Goal: Task Accomplishment & Management: Use online tool/utility

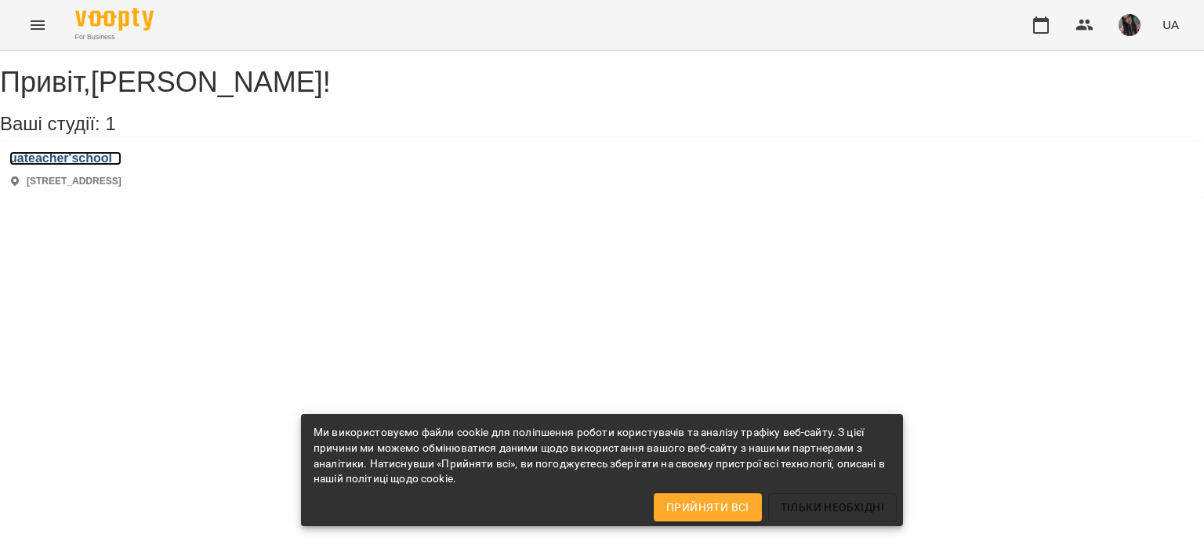
drag, startPoint x: 129, startPoint y: 175, endPoint x: 182, endPoint y: 184, distance: 54.1
click at [122, 165] on h3 "uateacher'school" at bounding box center [65, 158] width 112 height 14
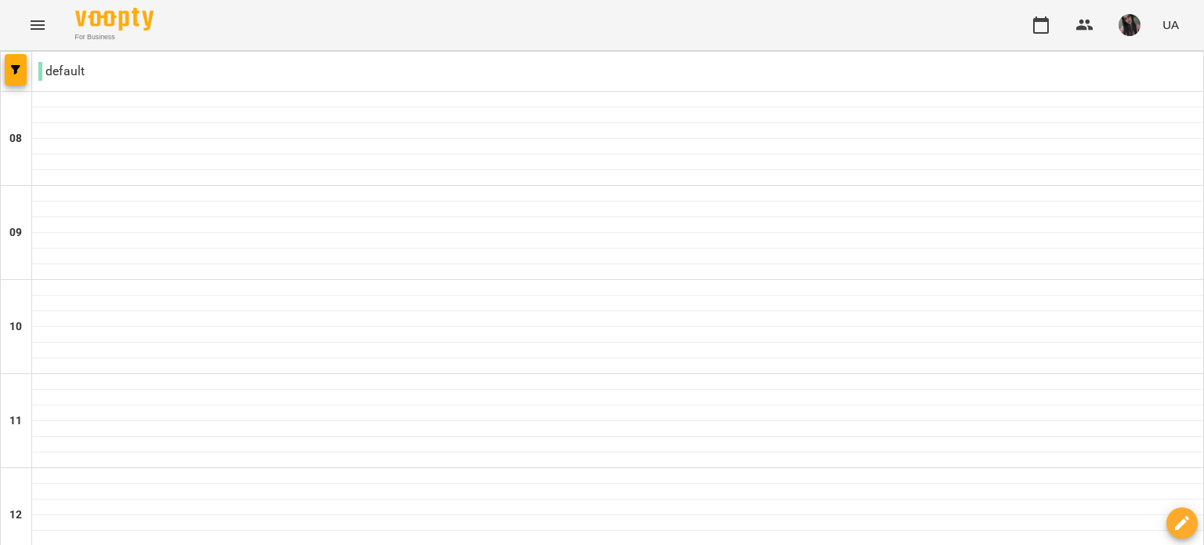
type input "**********"
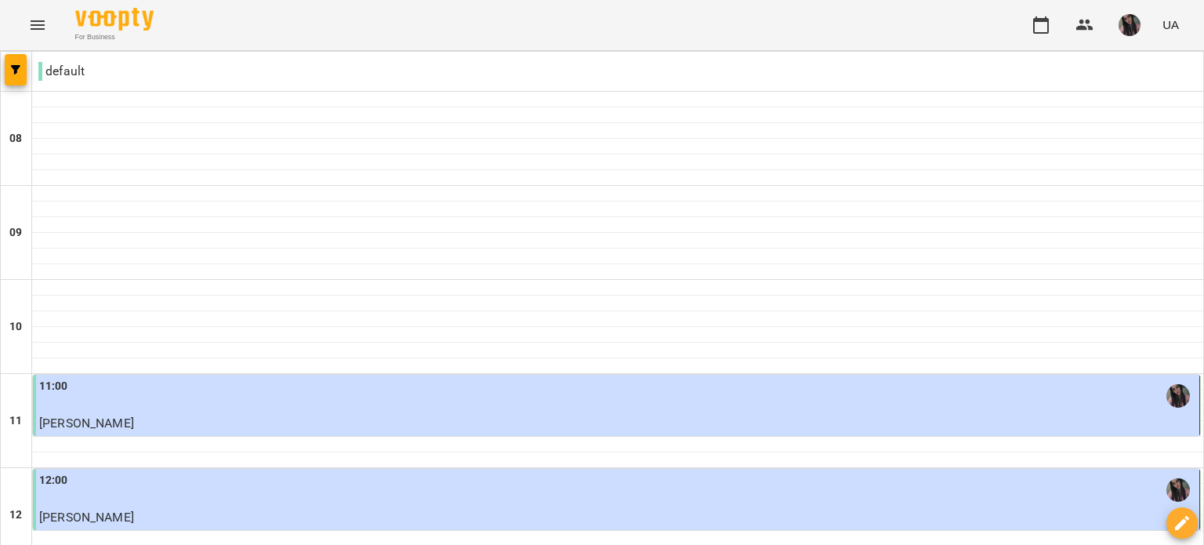
scroll to position [784, 0]
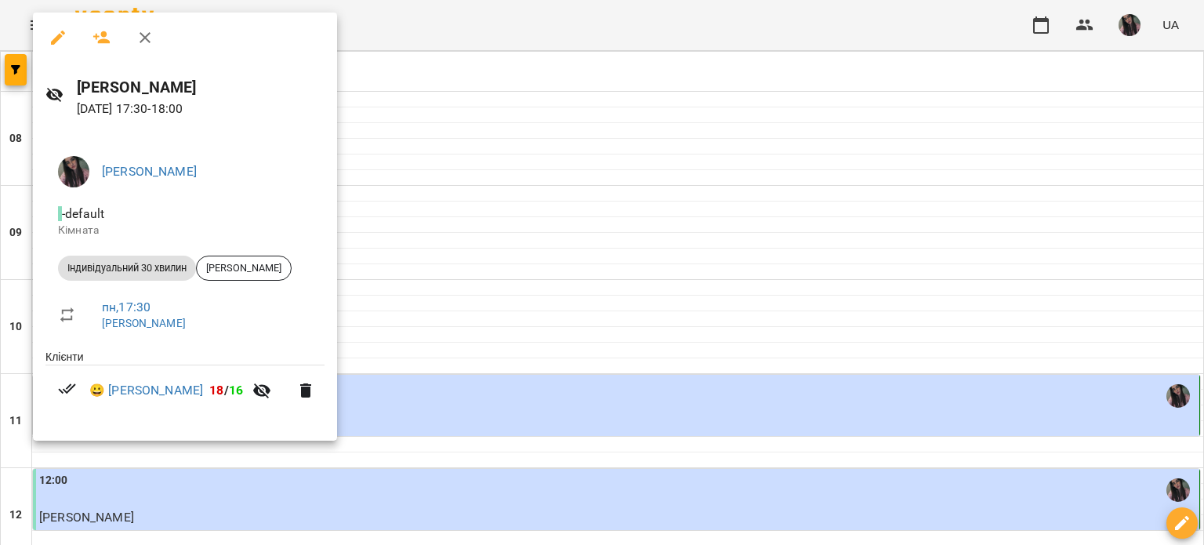
click at [400, 161] on div at bounding box center [602, 272] width 1204 height 545
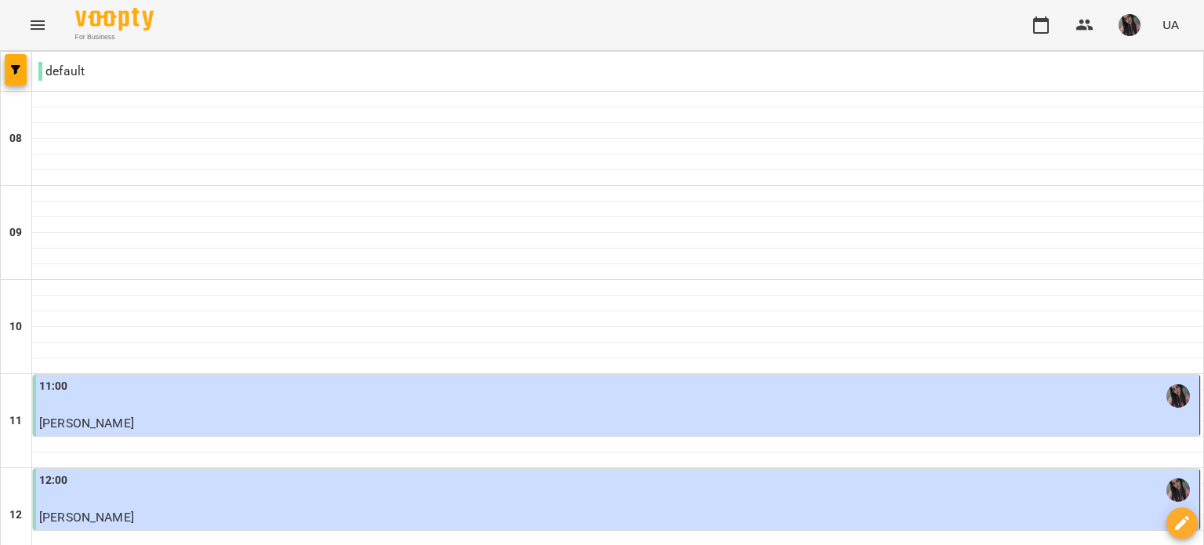
scroll to position [470, 0]
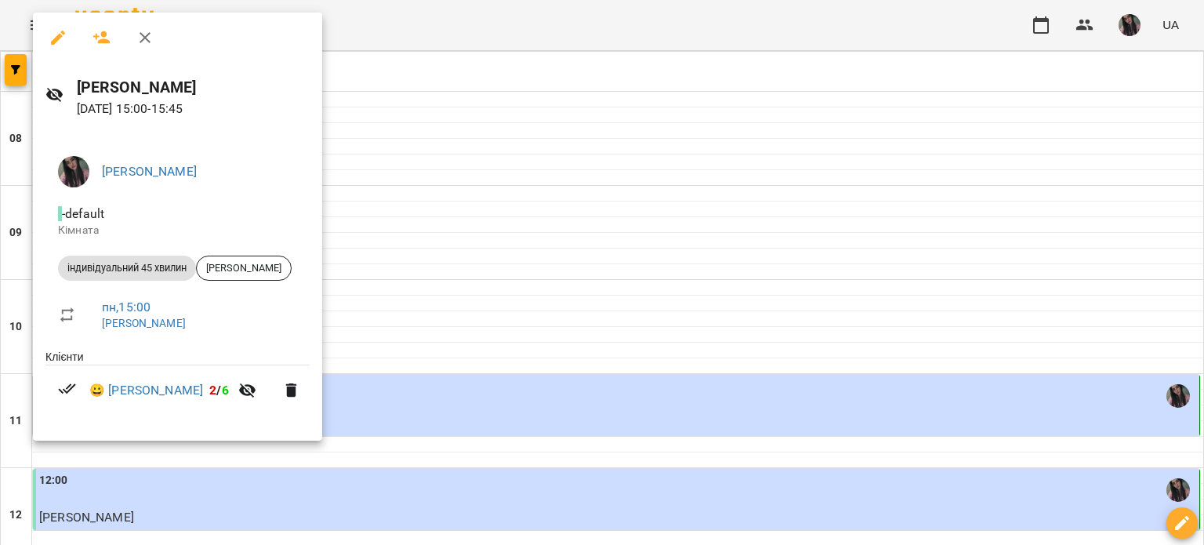
click at [459, 178] on div at bounding box center [602, 272] width 1204 height 545
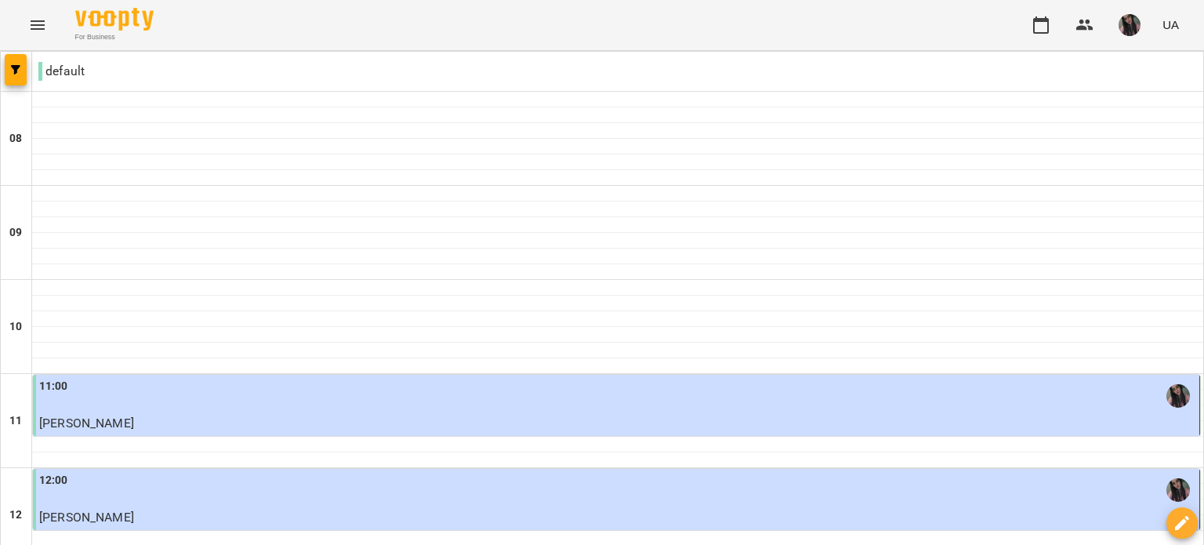
scroll to position [235, 0]
click at [452, 472] on div "12:00" at bounding box center [617, 490] width 1157 height 36
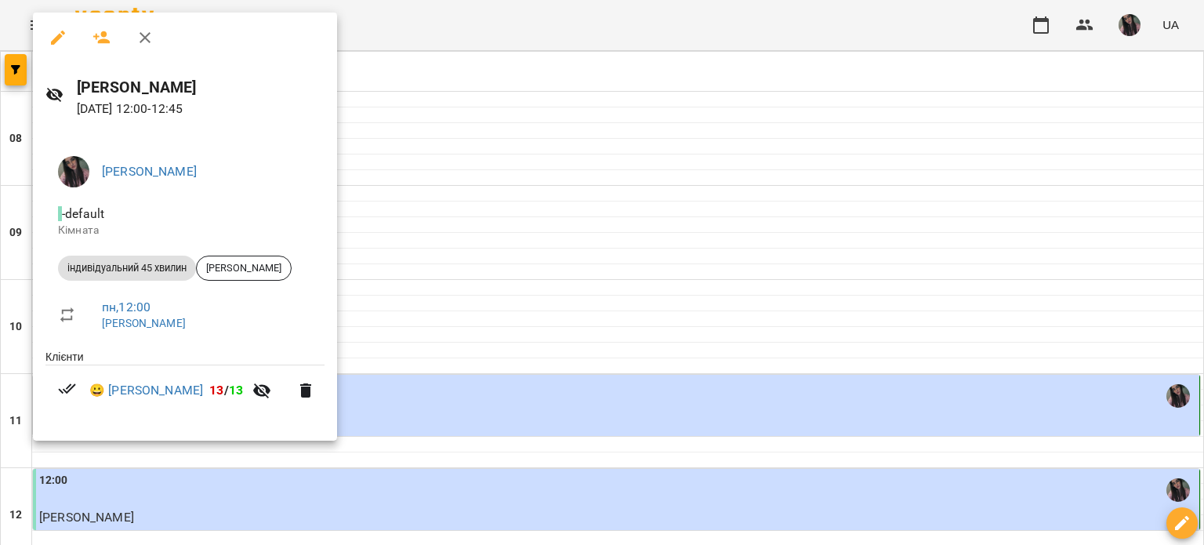
click at [481, 358] on div at bounding box center [602, 272] width 1204 height 545
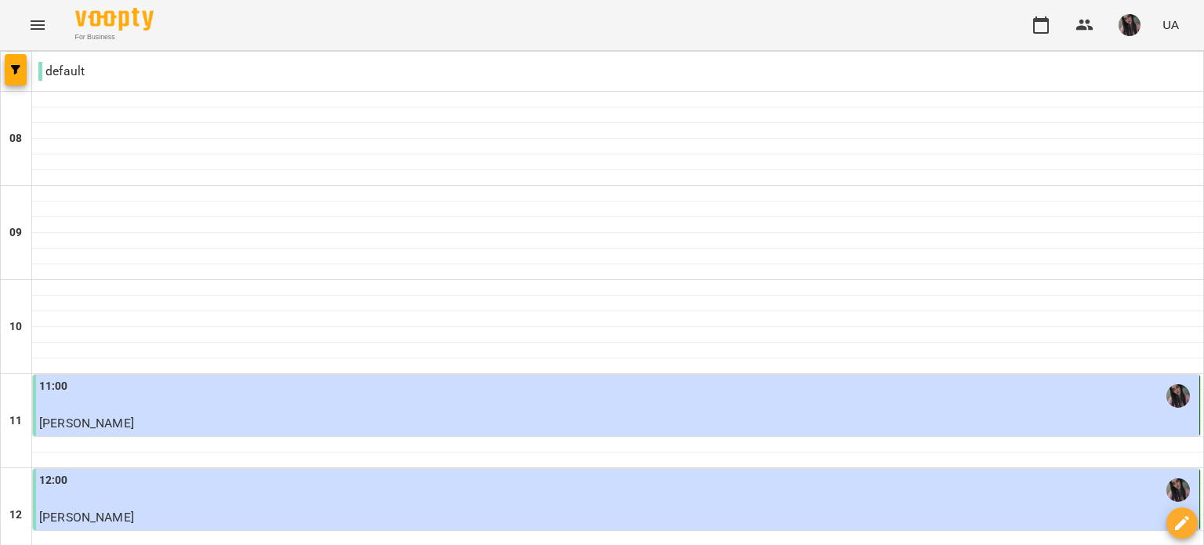
click at [461, 378] on div "11:00" at bounding box center [617, 396] width 1157 height 36
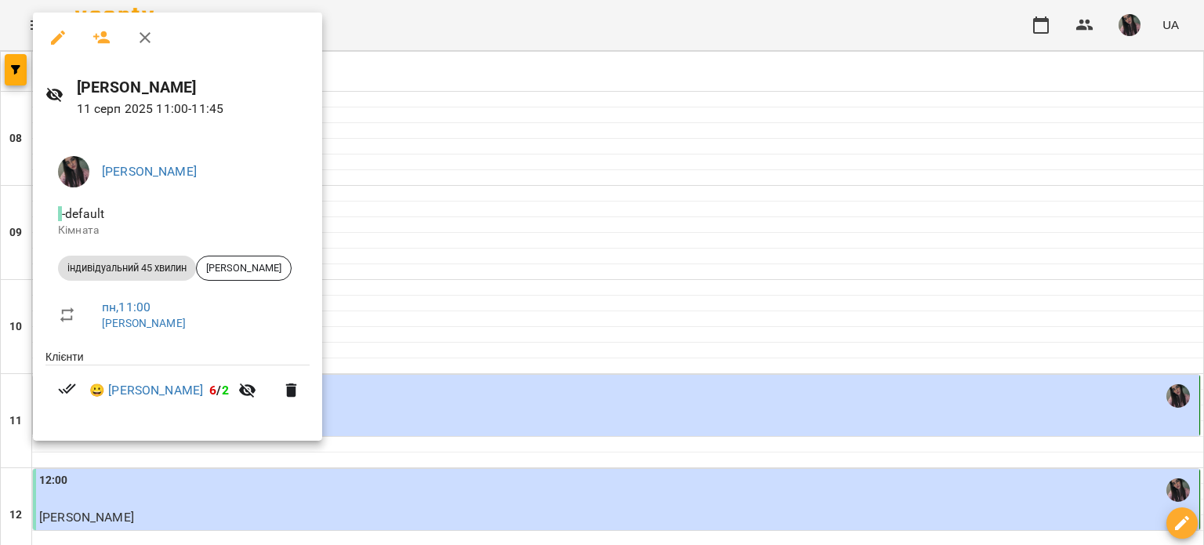
click at [511, 361] on div at bounding box center [602, 272] width 1204 height 545
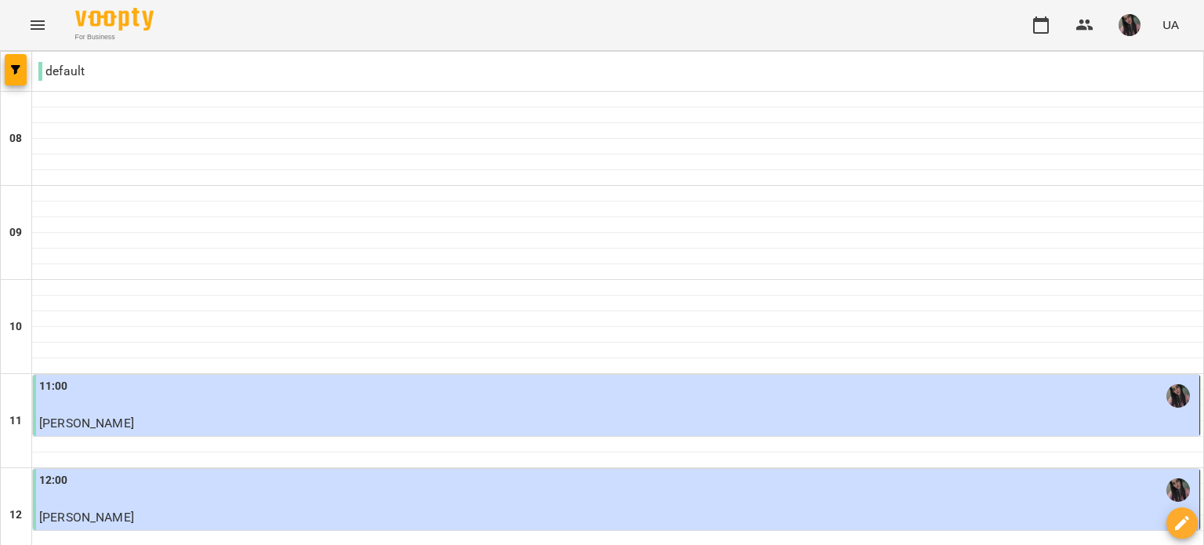
scroll to position [941, 0]
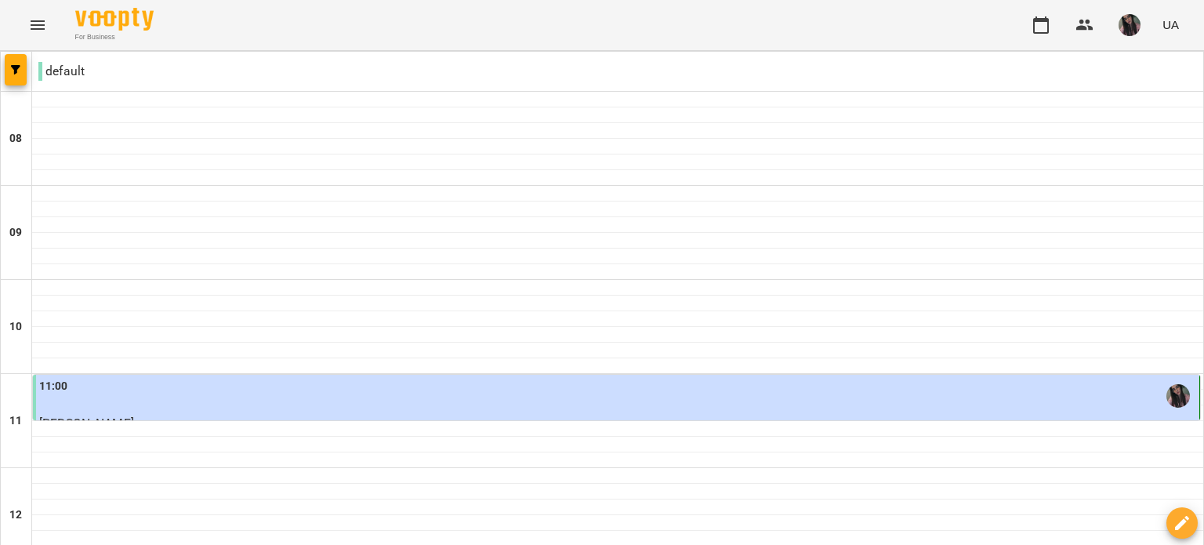
scroll to position [78, 0]
click at [316, 378] on div "11:00" at bounding box center [617, 396] width 1157 height 36
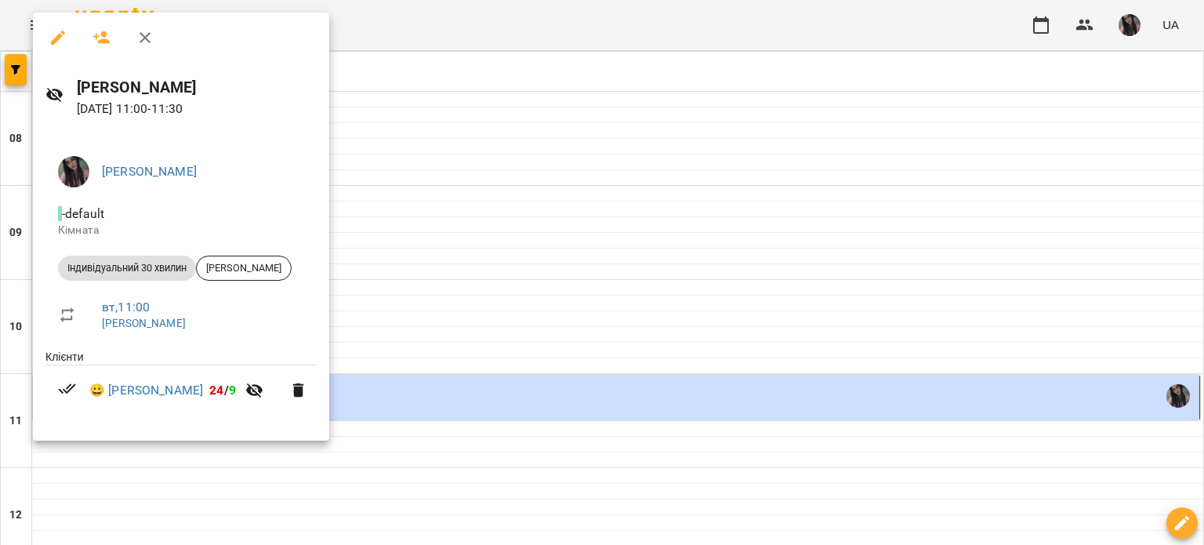
click at [432, 222] on div at bounding box center [602, 272] width 1204 height 545
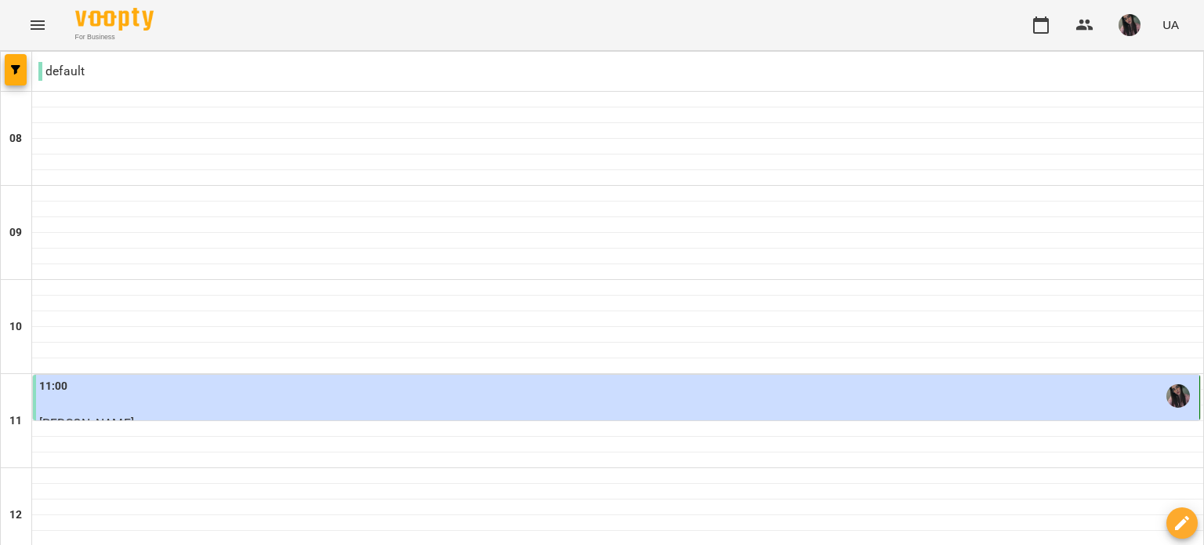
scroll to position [470, 0]
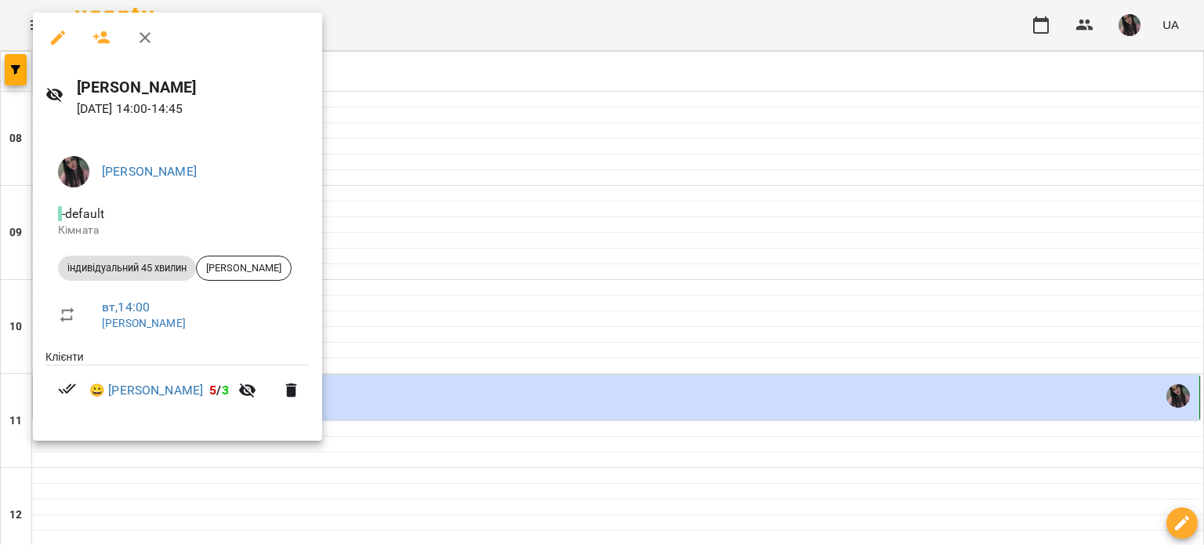
click at [439, 155] on div at bounding box center [602, 272] width 1204 height 545
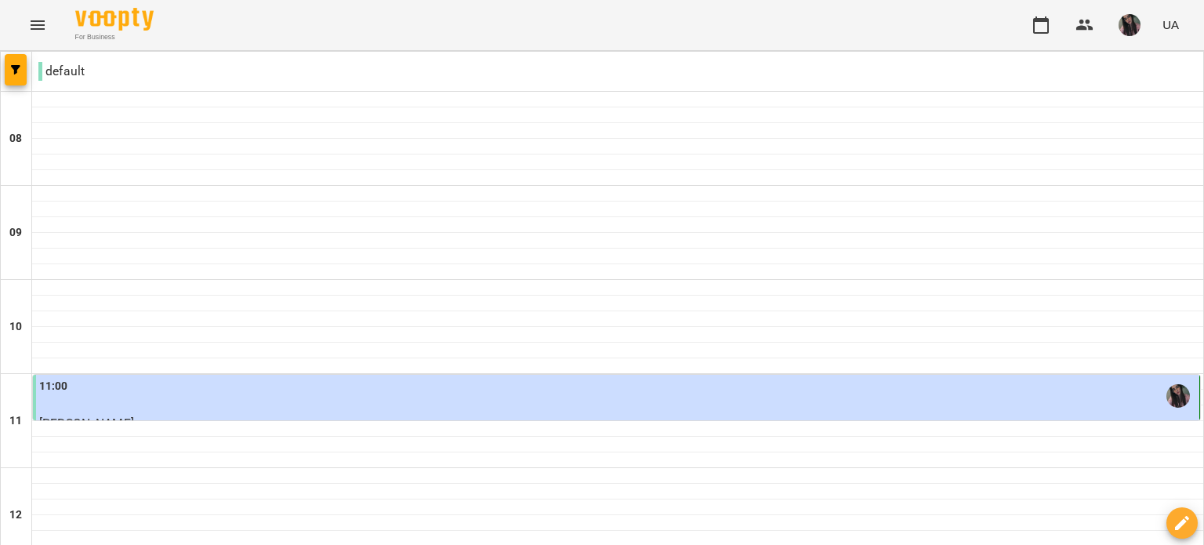
scroll to position [784, 0]
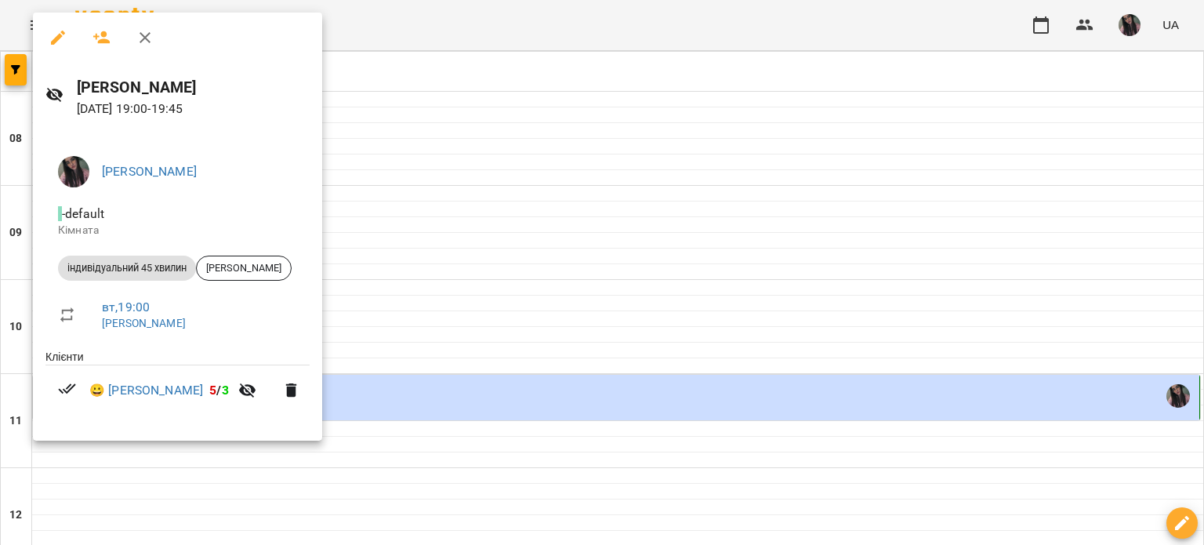
click at [469, 269] on div at bounding box center [602, 272] width 1204 height 545
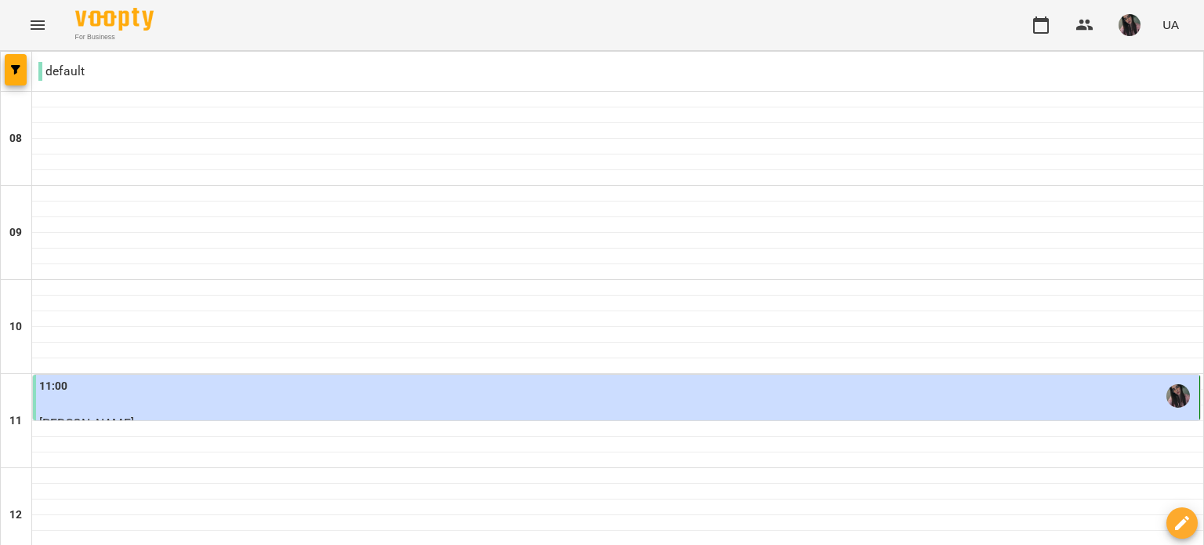
scroll to position [968, 0]
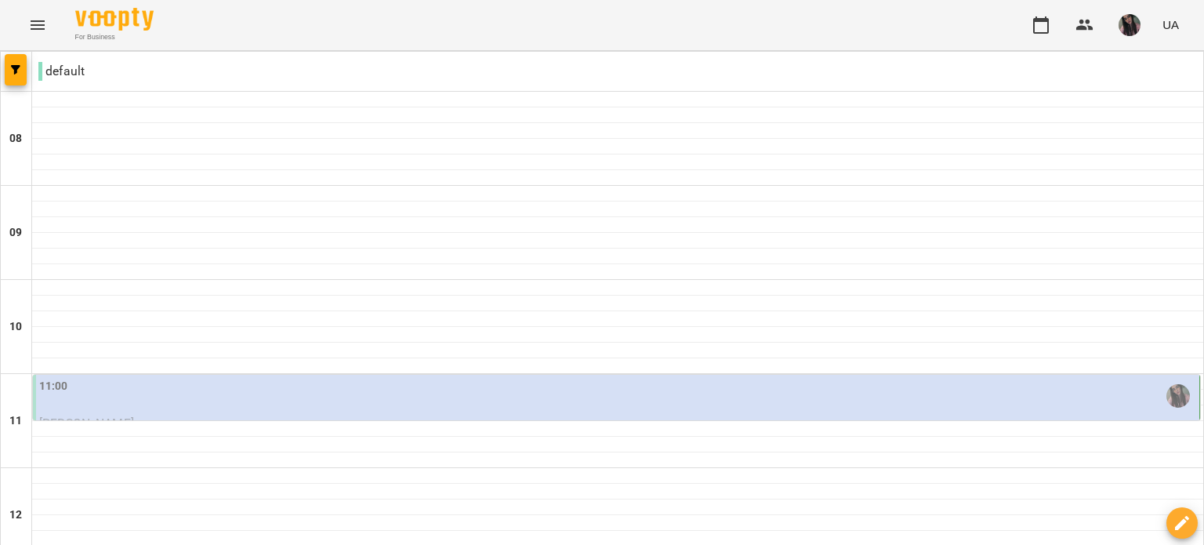
scroll to position [157, 0]
click at [149, 378] on div "11:00" at bounding box center [617, 396] width 1157 height 36
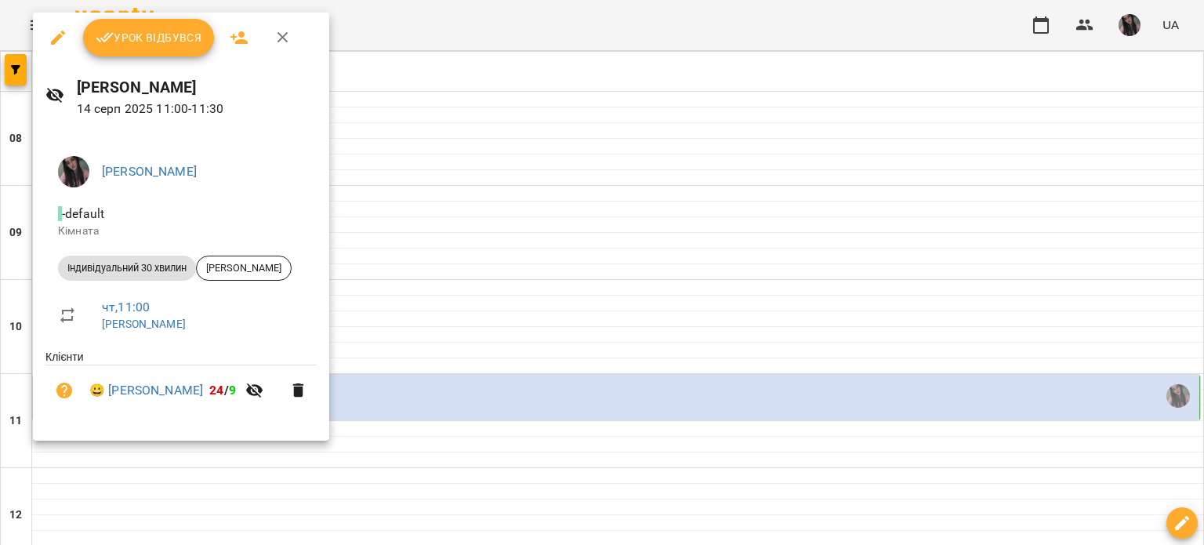
click at [406, 187] on div at bounding box center [602, 272] width 1204 height 545
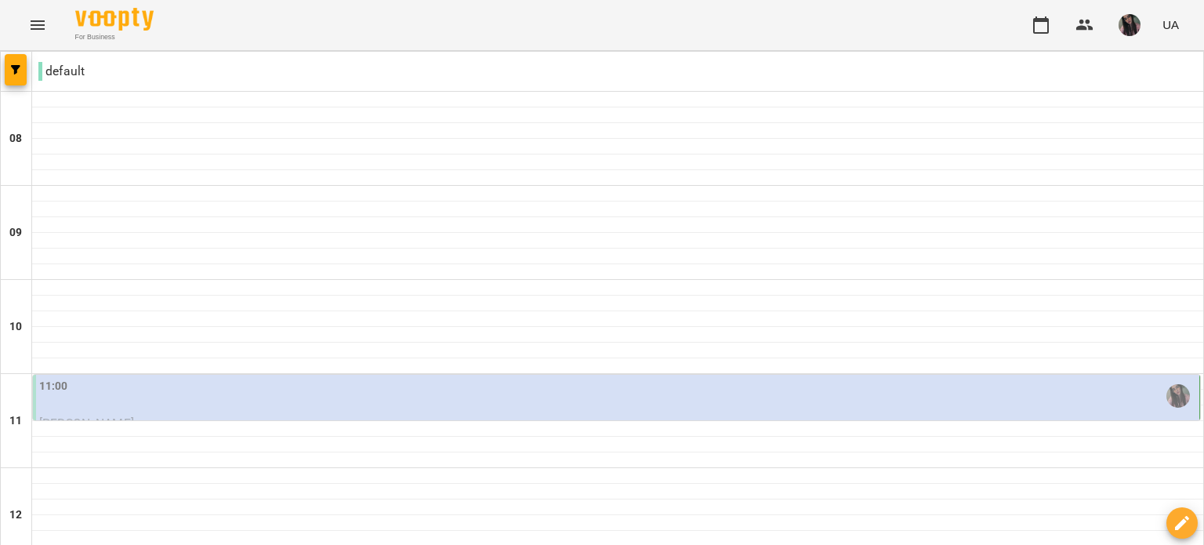
click at [359, 378] on div "11:00" at bounding box center [617, 396] width 1157 height 36
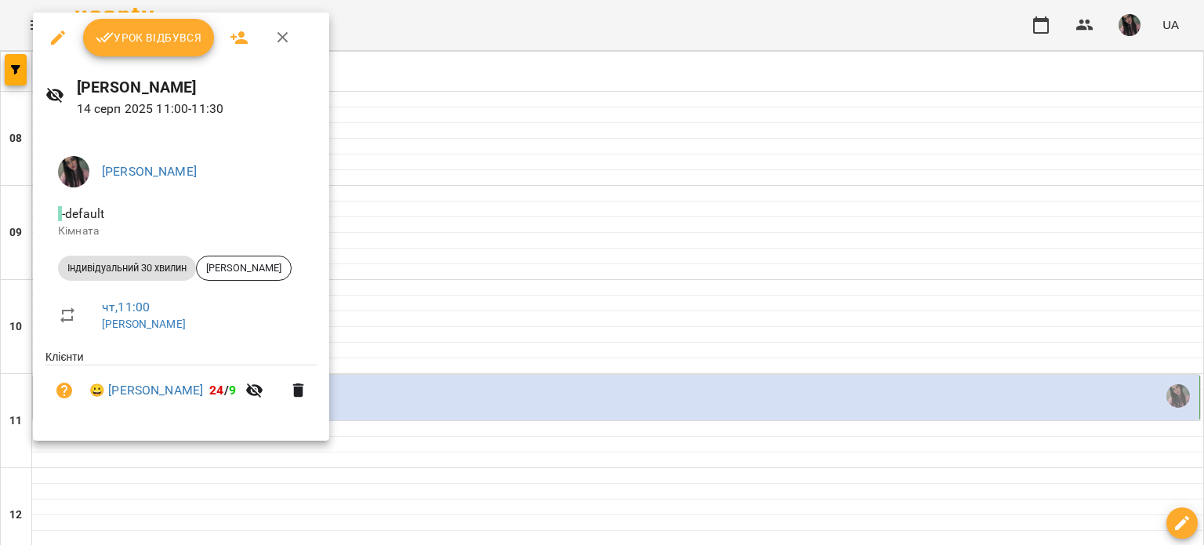
click at [429, 95] on div at bounding box center [602, 272] width 1204 height 545
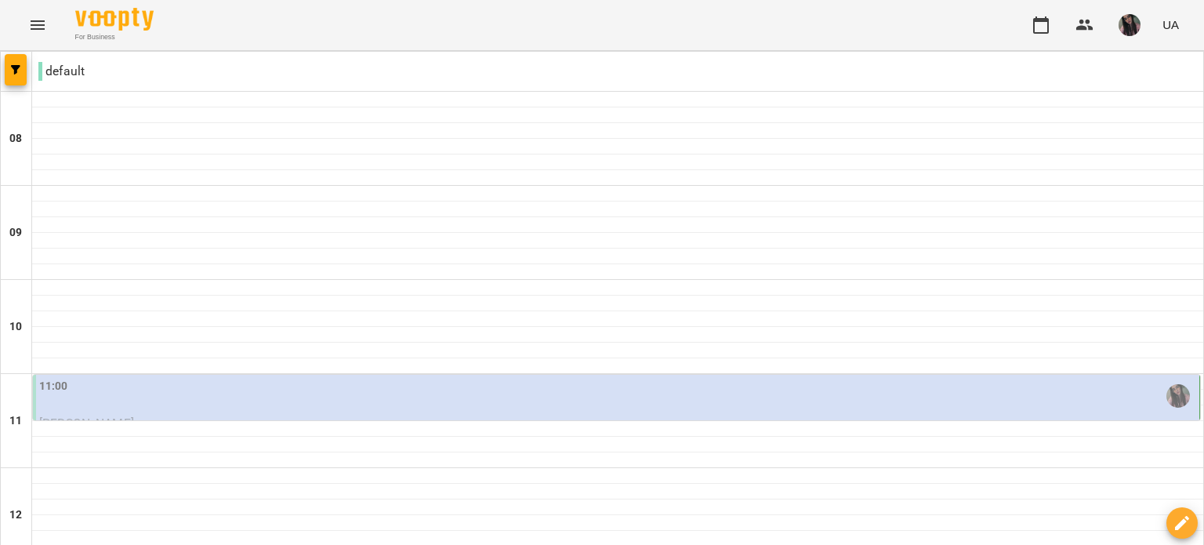
click at [318, 378] on div "11:00" at bounding box center [617, 396] width 1157 height 36
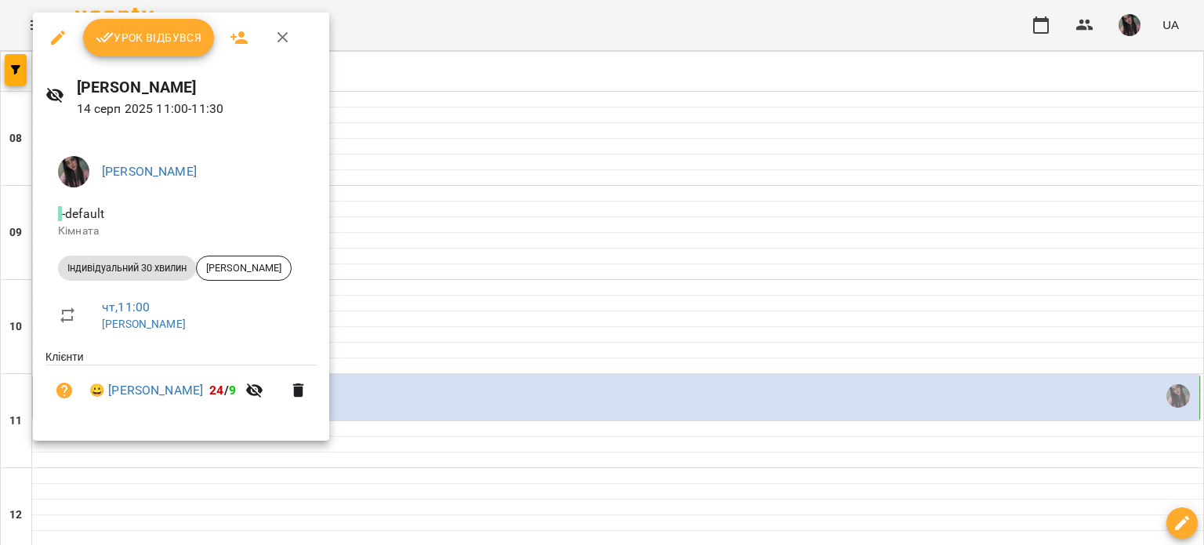
click at [170, 53] on button "Урок відбувся" at bounding box center [149, 38] width 132 height 38
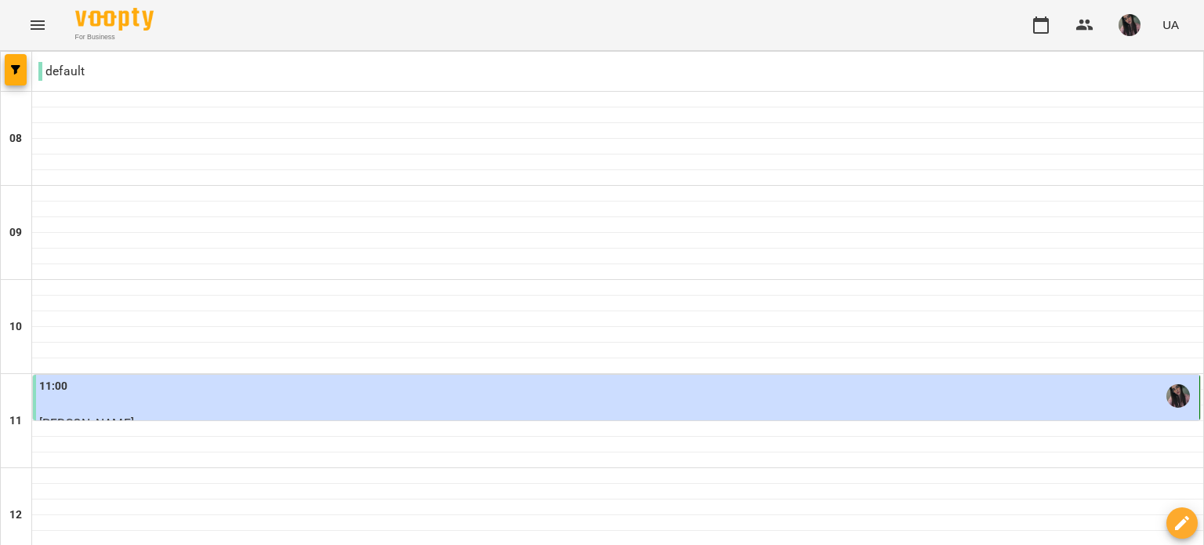
scroll to position [706, 0]
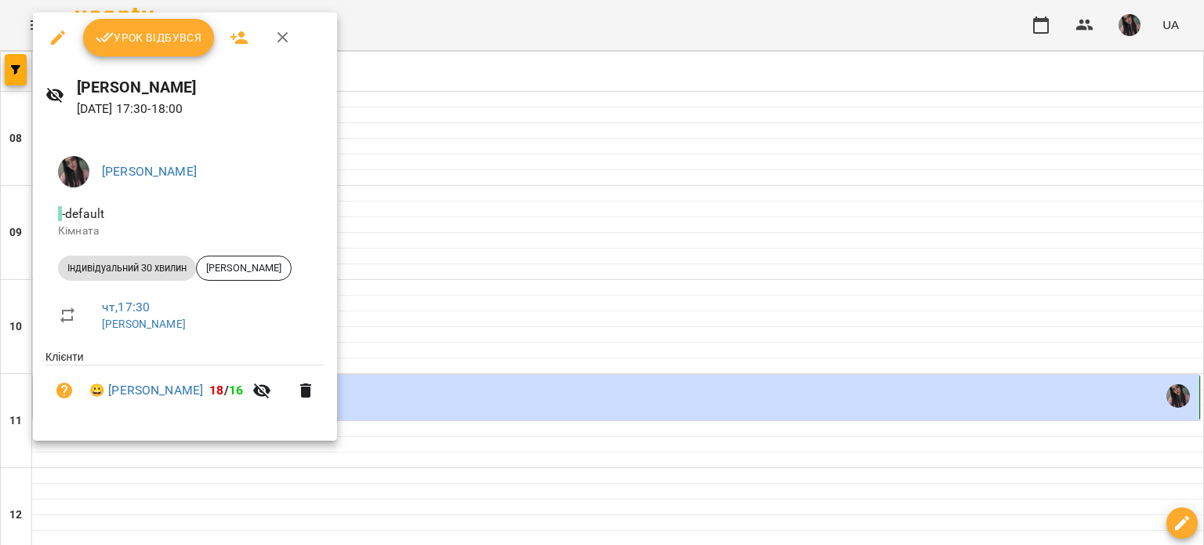
click at [168, 46] on span "Урок відбувся" at bounding box center [149, 37] width 107 height 19
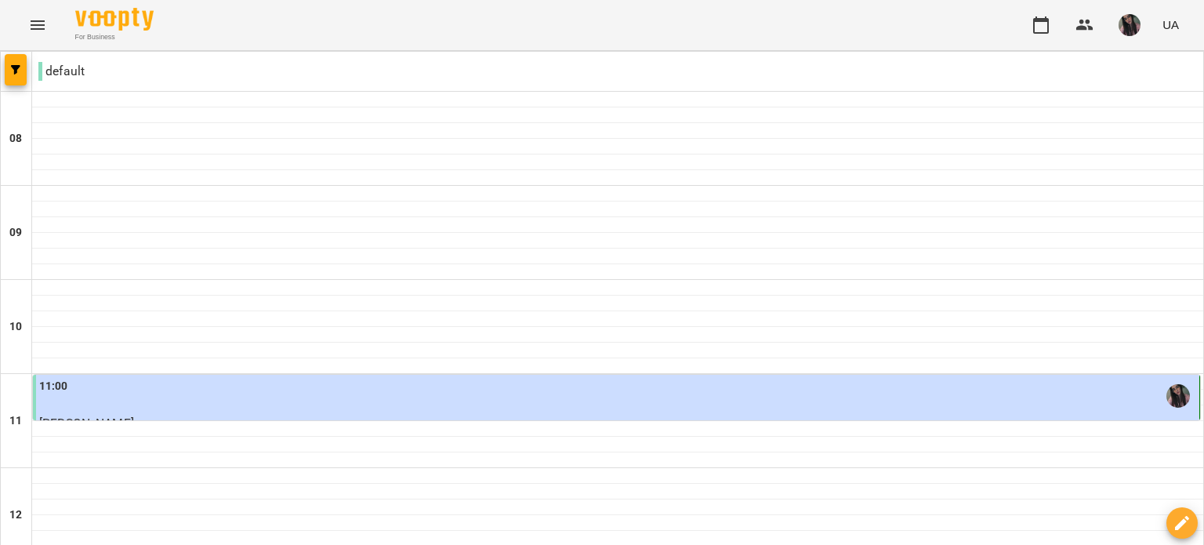
scroll to position [968, 0]
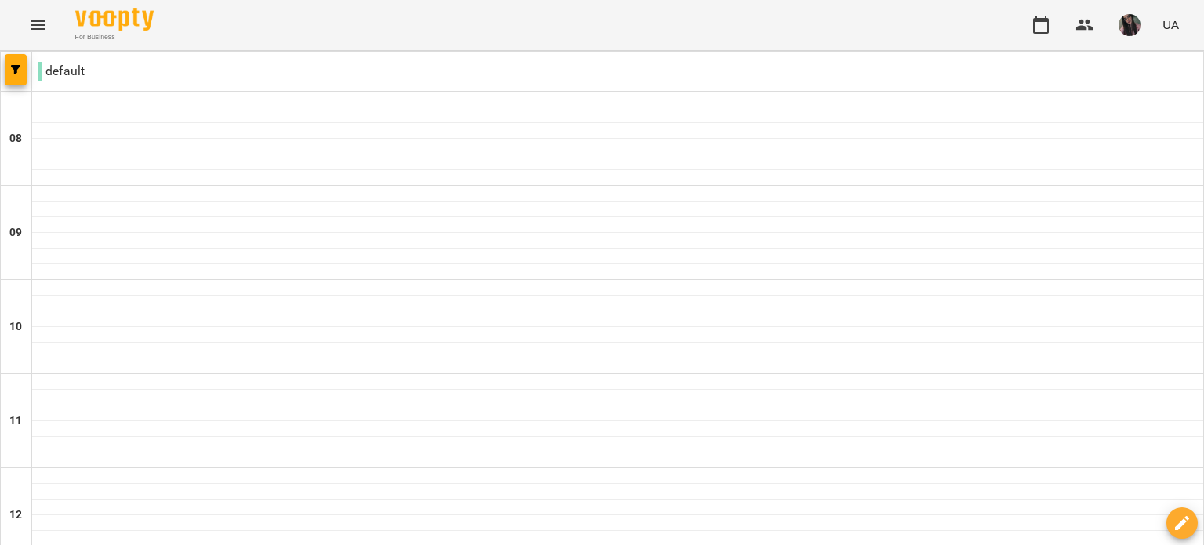
scroll to position [392, 0]
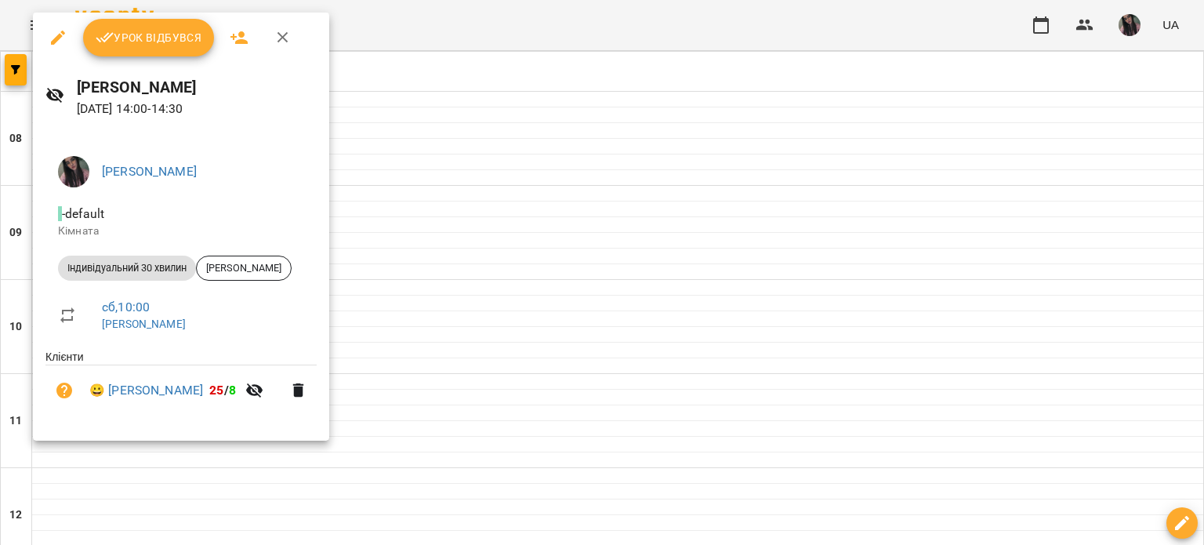
click at [144, 37] on span "Урок відбувся" at bounding box center [149, 37] width 107 height 19
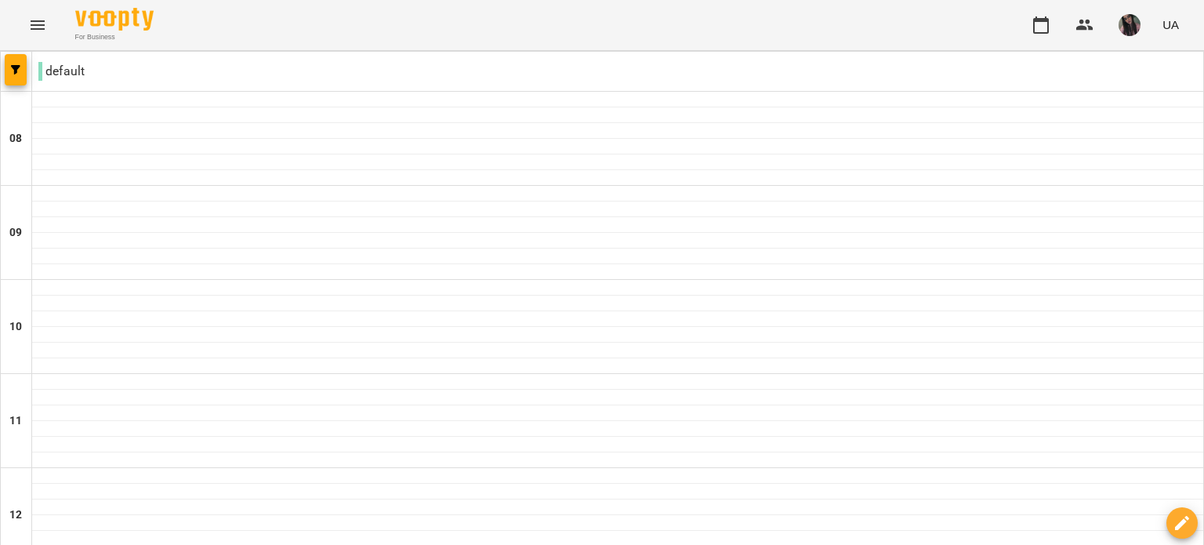
scroll to position [549, 0]
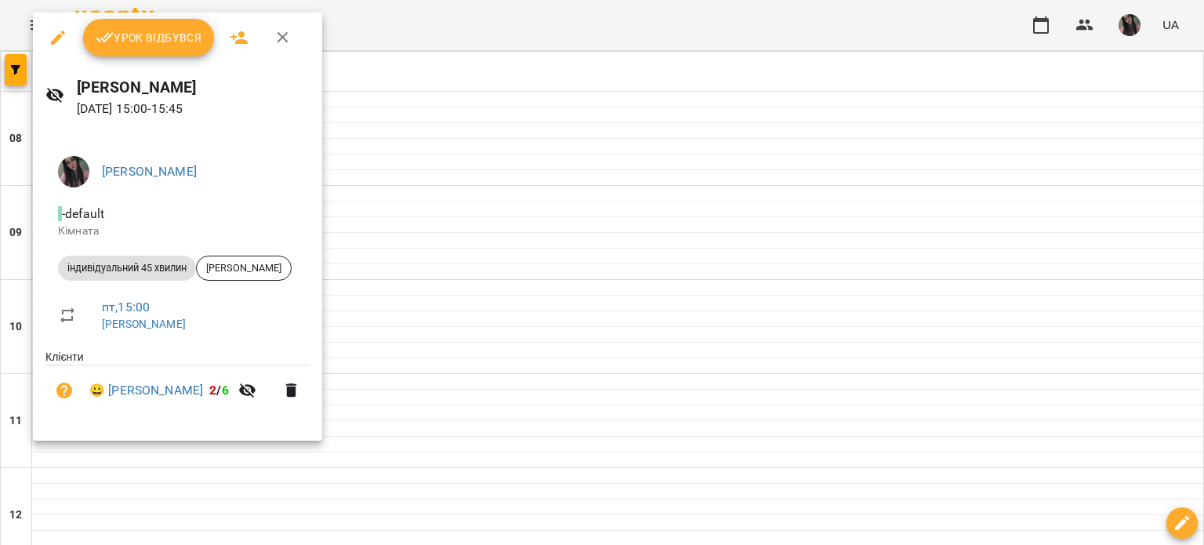
click at [176, 43] on span "Урок відбувся" at bounding box center [149, 37] width 107 height 19
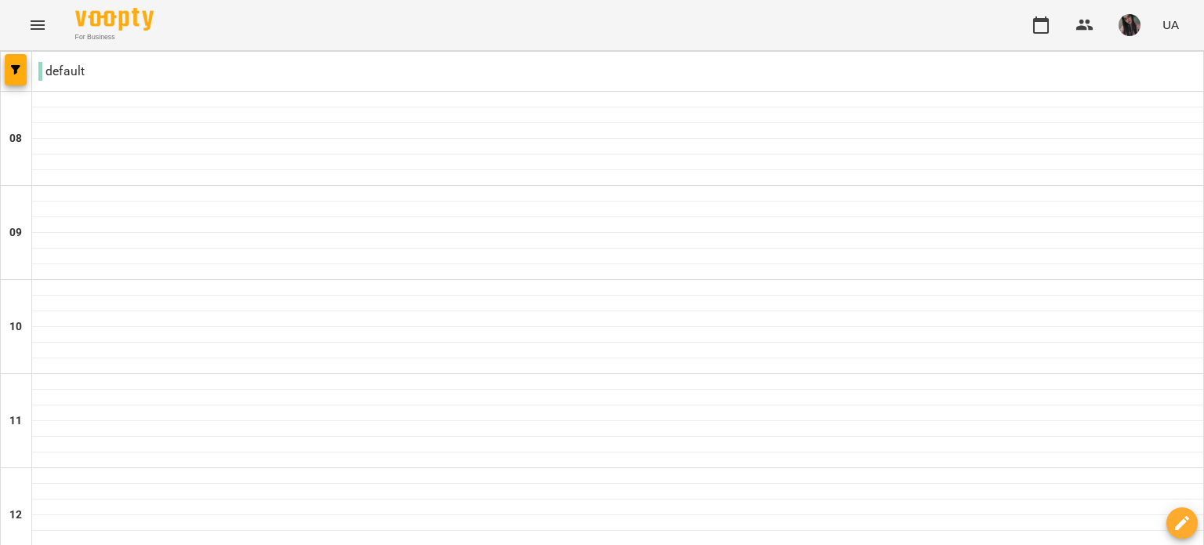
scroll to position [706, 0]
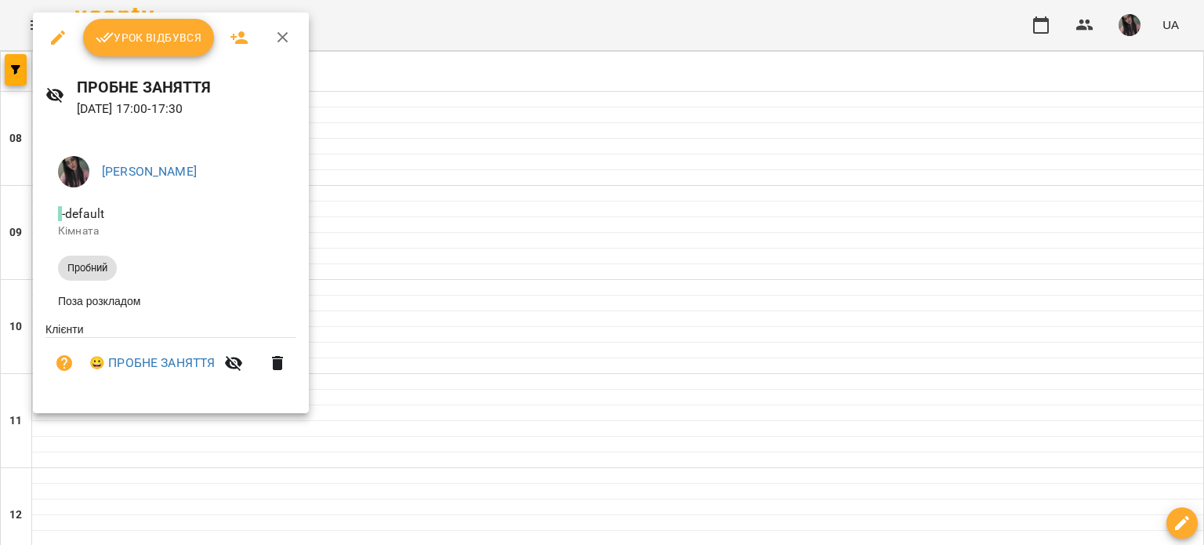
click at [144, 38] on span "Урок відбувся" at bounding box center [149, 37] width 107 height 19
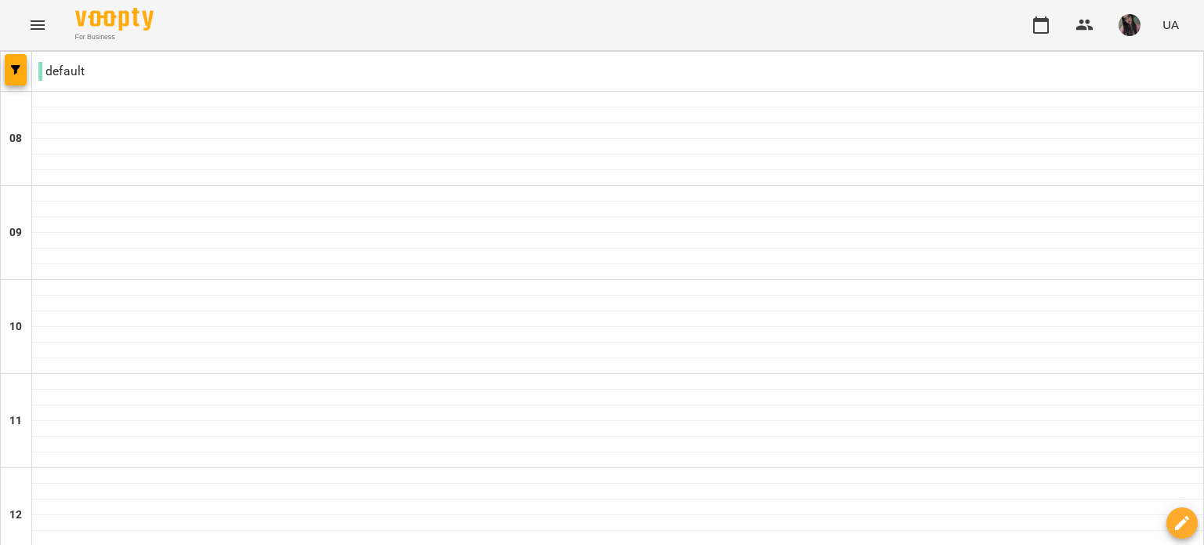
scroll to position [784, 0]
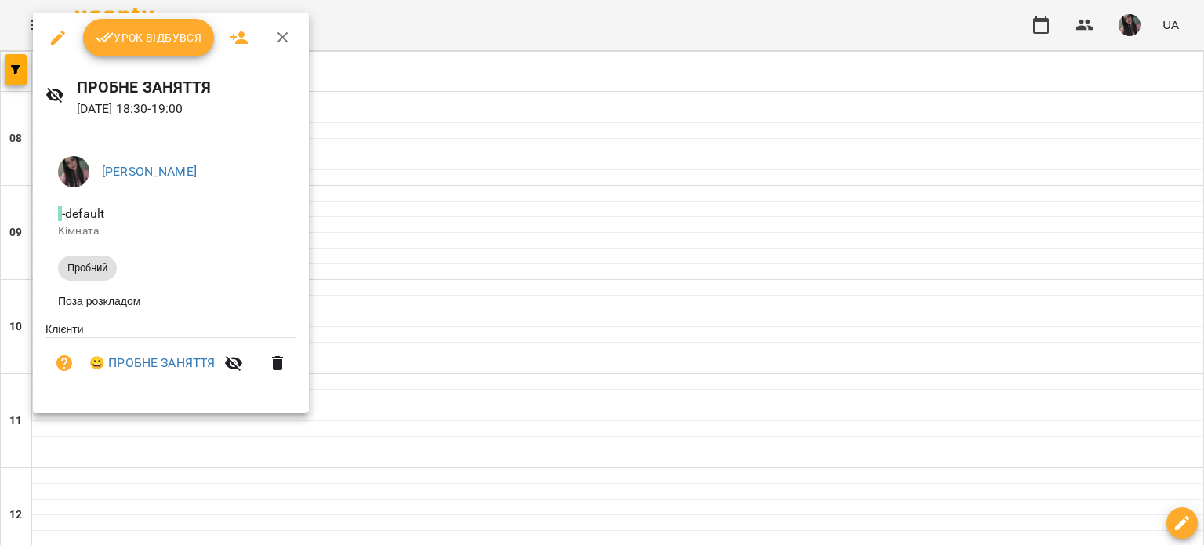
click at [151, 38] on span "Урок відбувся" at bounding box center [149, 37] width 107 height 19
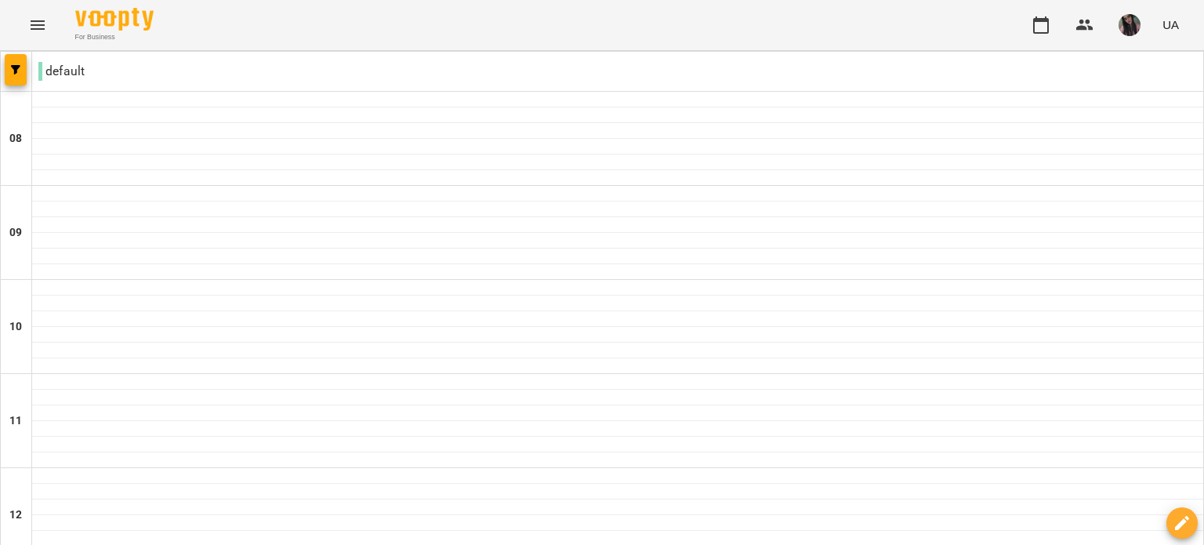
scroll to position [968, 0]
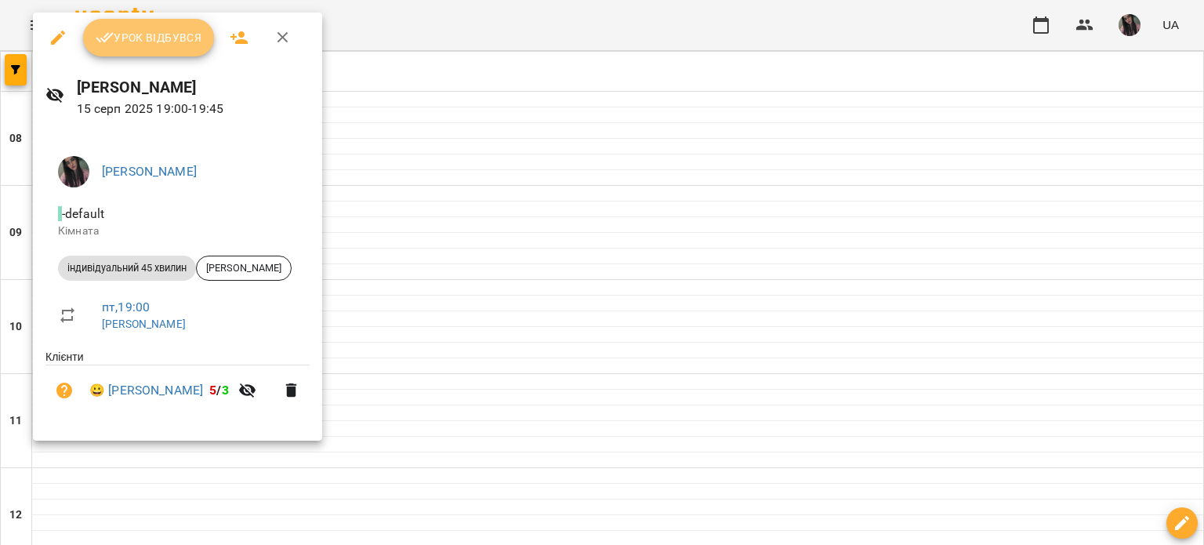
click at [142, 53] on button "Урок відбувся" at bounding box center [149, 38] width 132 height 38
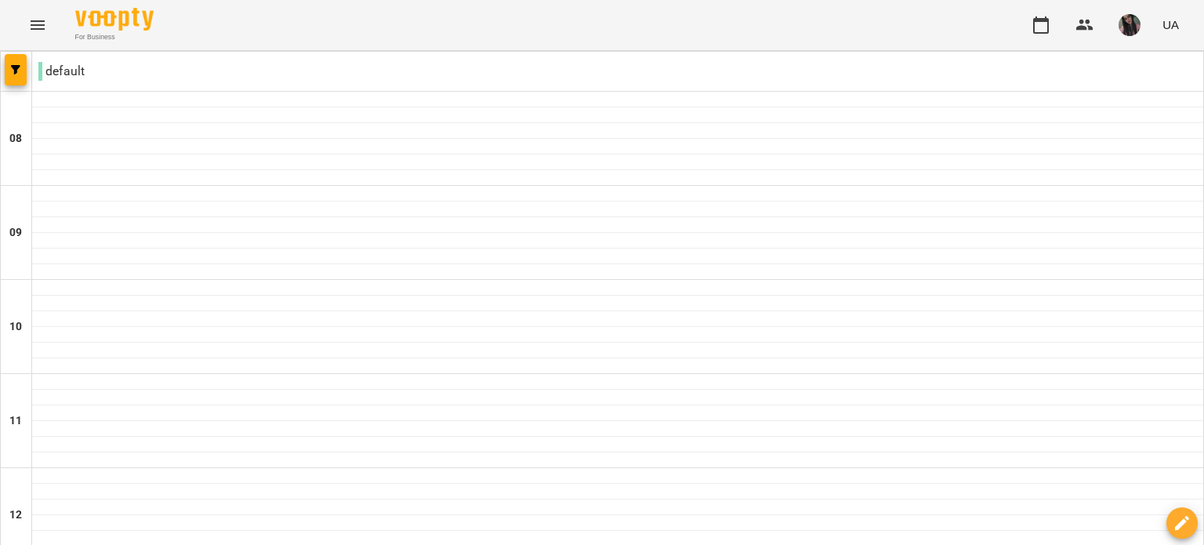
scroll to position [576, 0]
click at [1123, 35] on span "button" at bounding box center [1130, 25] width 22 height 22
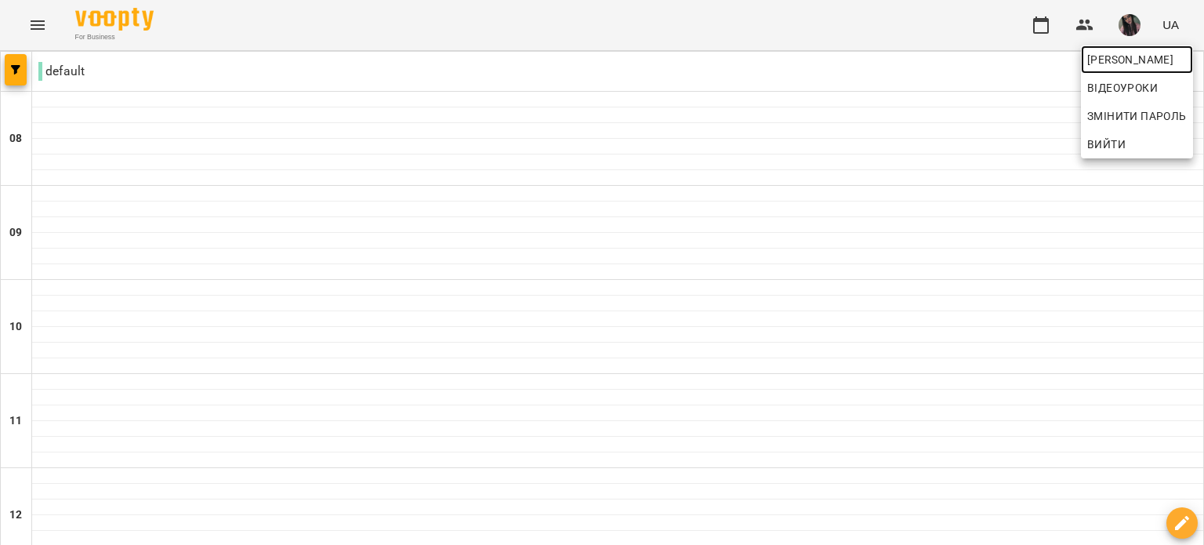
click at [1110, 53] on span "[PERSON_NAME]" at bounding box center [1138, 59] width 100 height 19
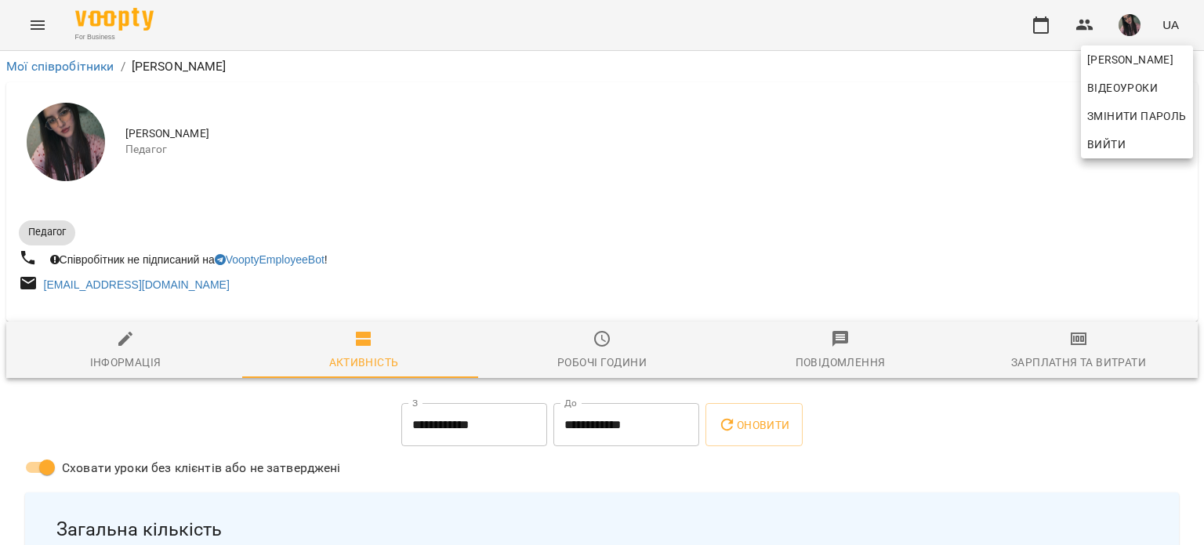
click at [1038, 349] on div at bounding box center [602, 272] width 1204 height 545
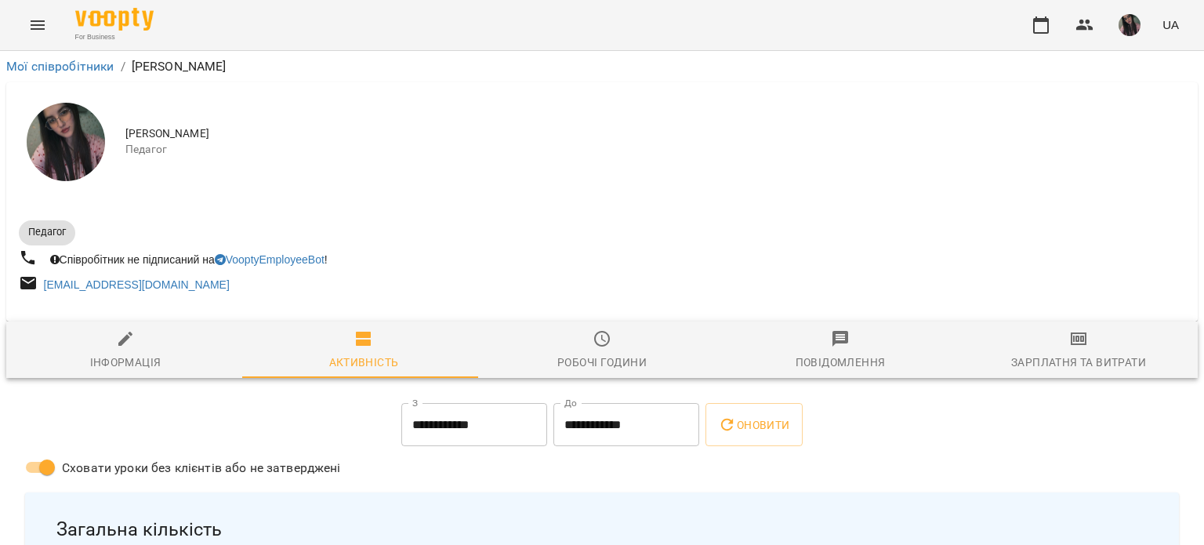
click at [1052, 365] on div "Зарплатня та Витрати" at bounding box center [1079, 362] width 135 height 19
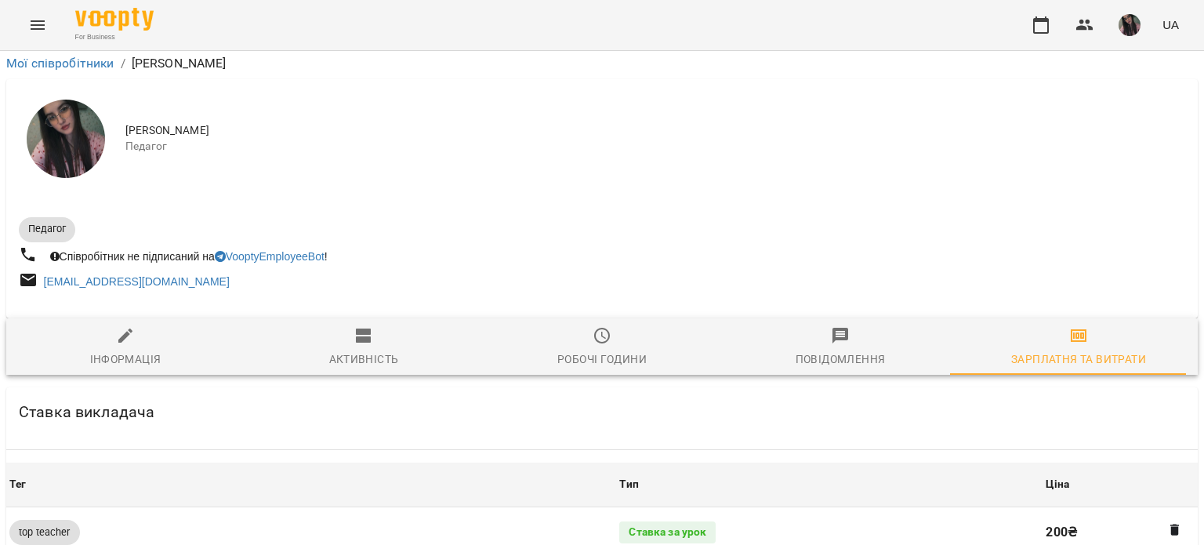
scroll to position [969, 0]
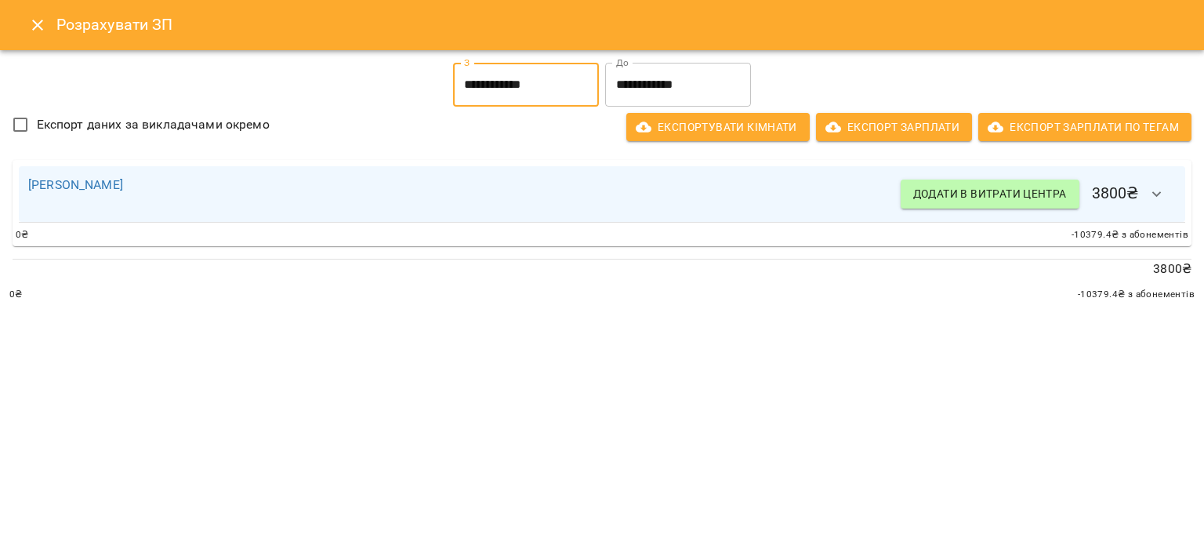
click at [514, 88] on input "**********" at bounding box center [526, 85] width 146 height 44
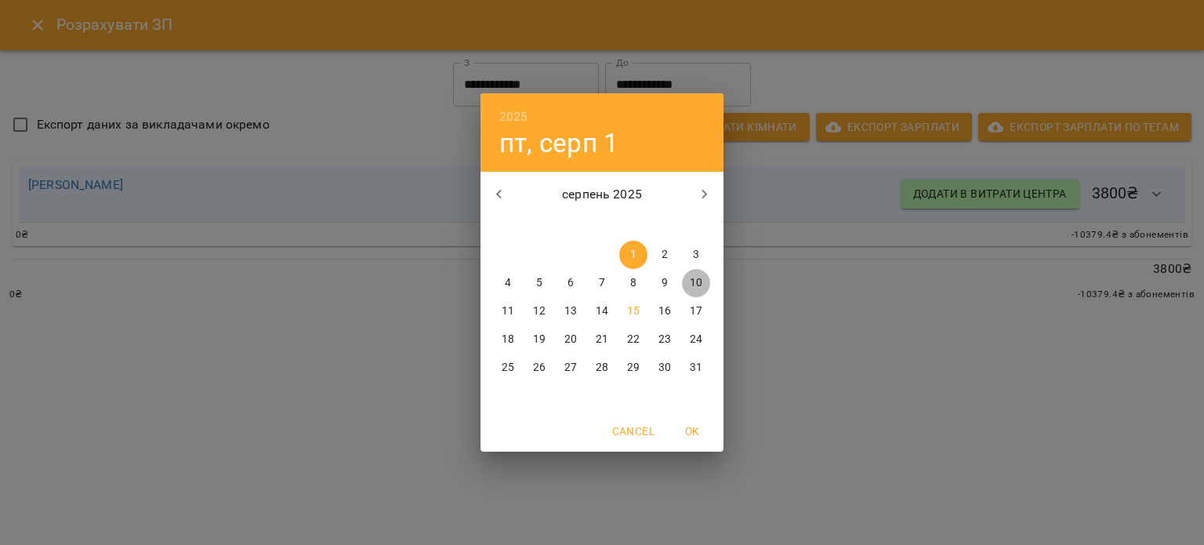
click at [690, 282] on span "10" at bounding box center [696, 283] width 28 height 16
type input "**********"
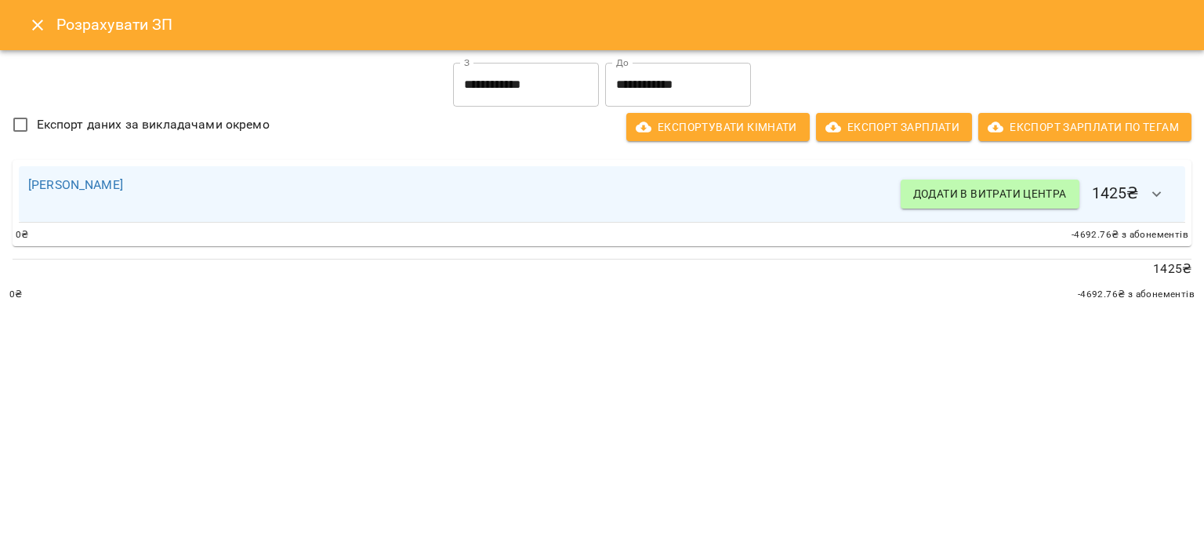
click at [855, 384] on div "**********" at bounding box center [602, 272] width 1204 height 545
